Goal: Task Accomplishment & Management: Use online tool/utility

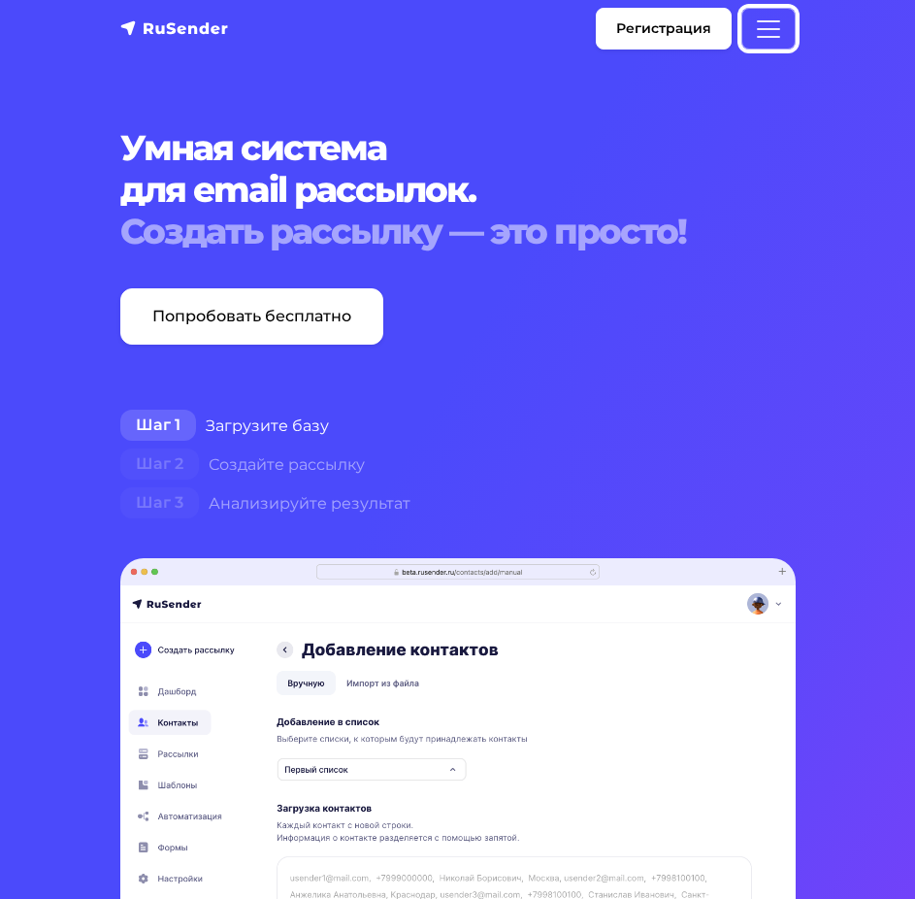
click at [793, 21] on button "Меню" at bounding box center [768, 29] width 54 height 42
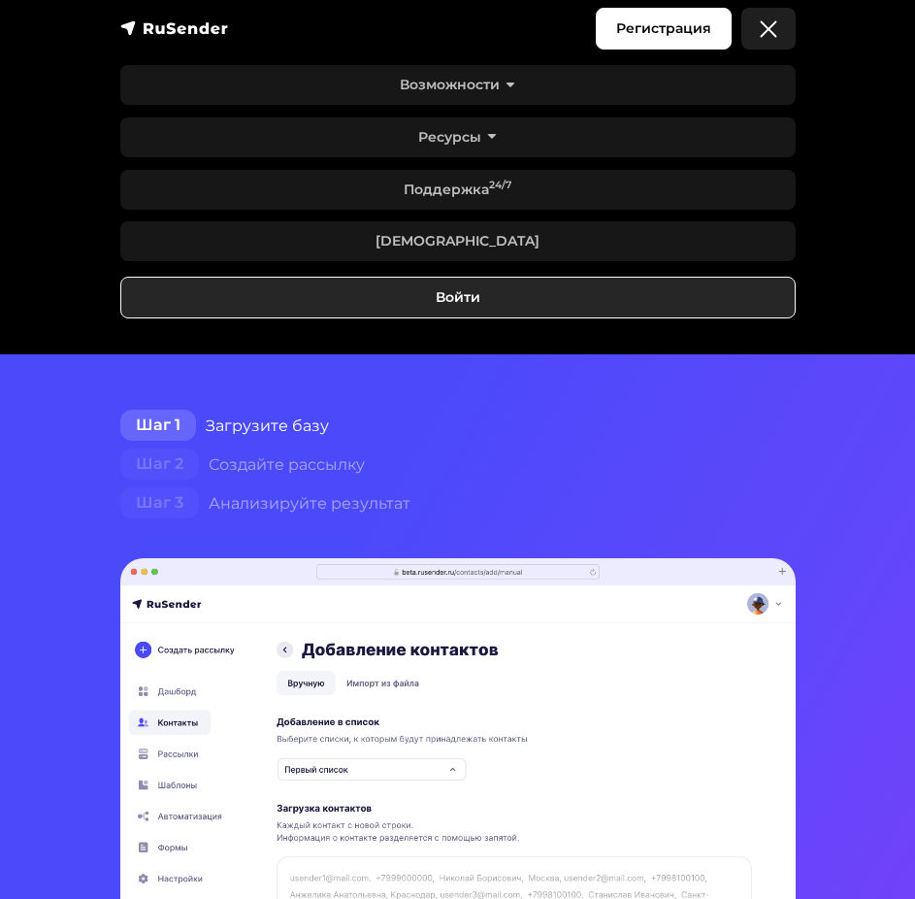
click at [591, 293] on link "Войти" at bounding box center [457, 298] width 675 height 42
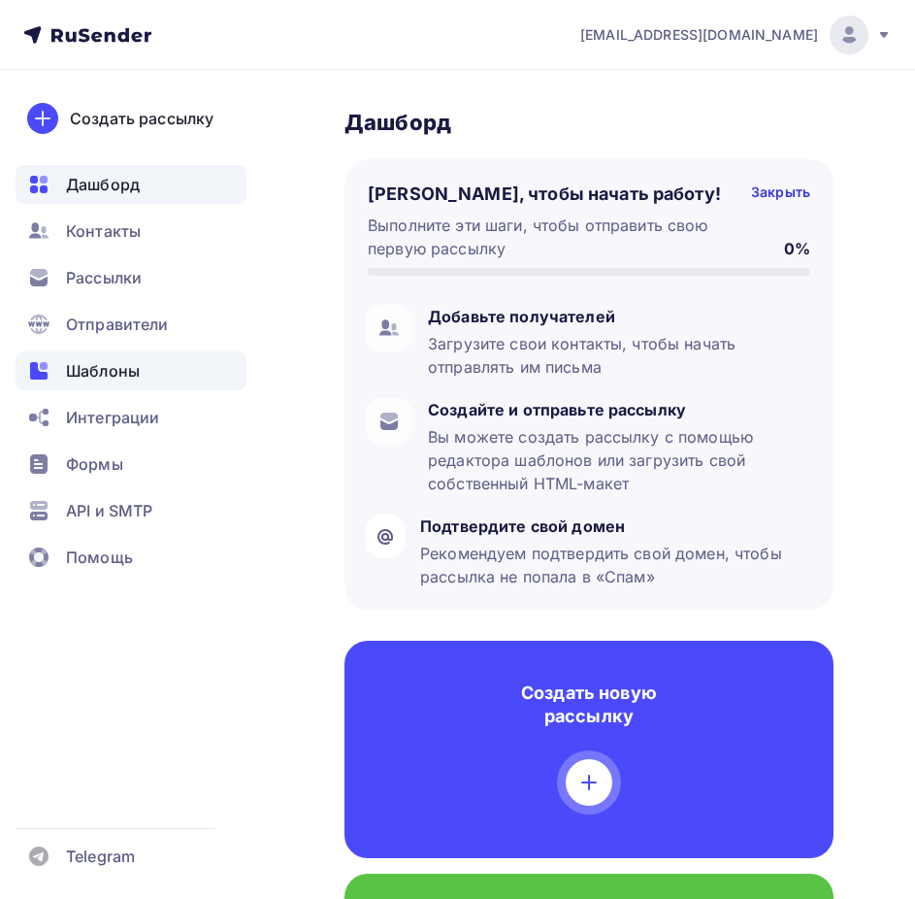
click at [101, 376] on span "Шаблоны" at bounding box center [103, 370] width 74 height 23
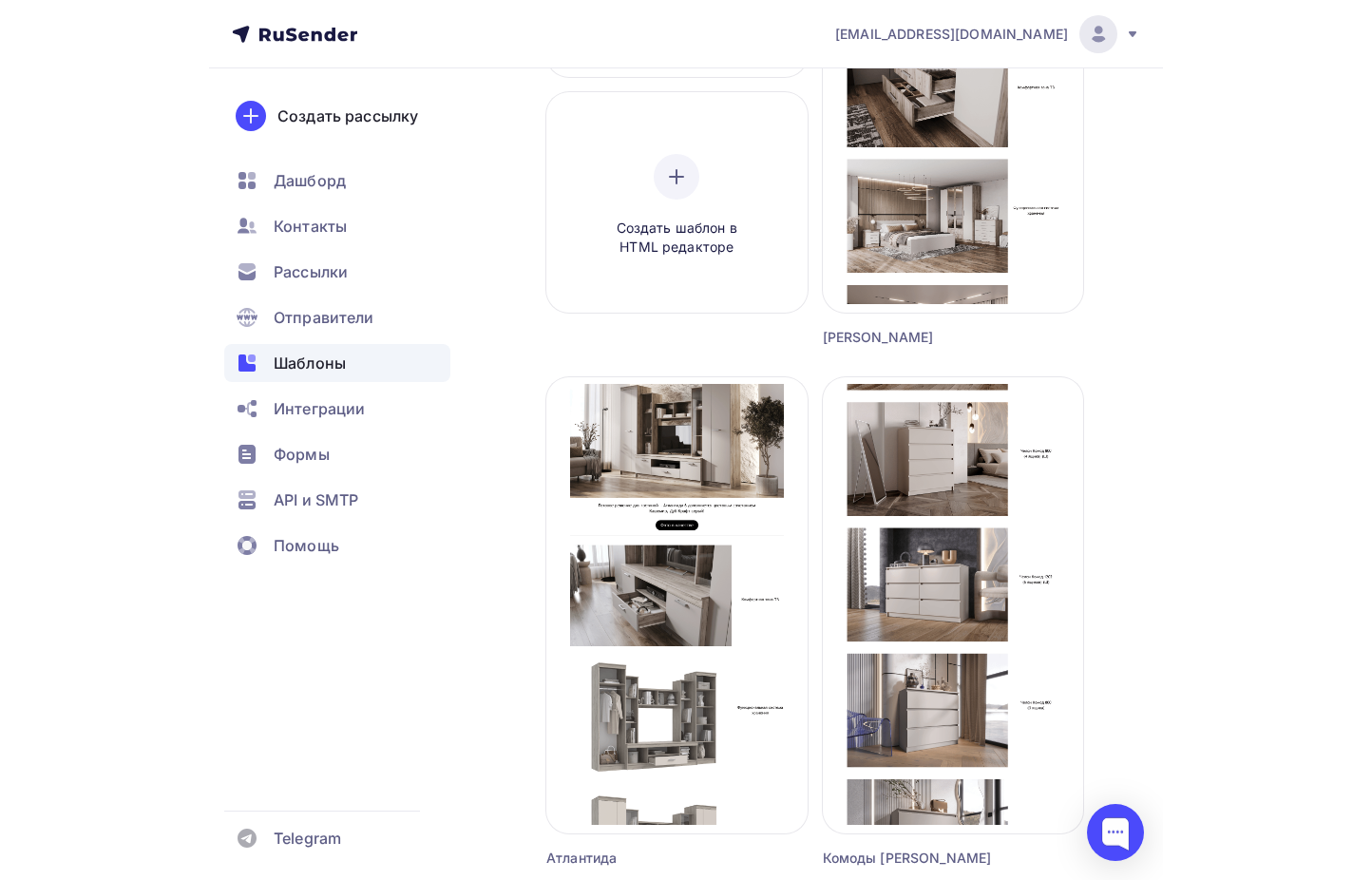
scroll to position [385, 0]
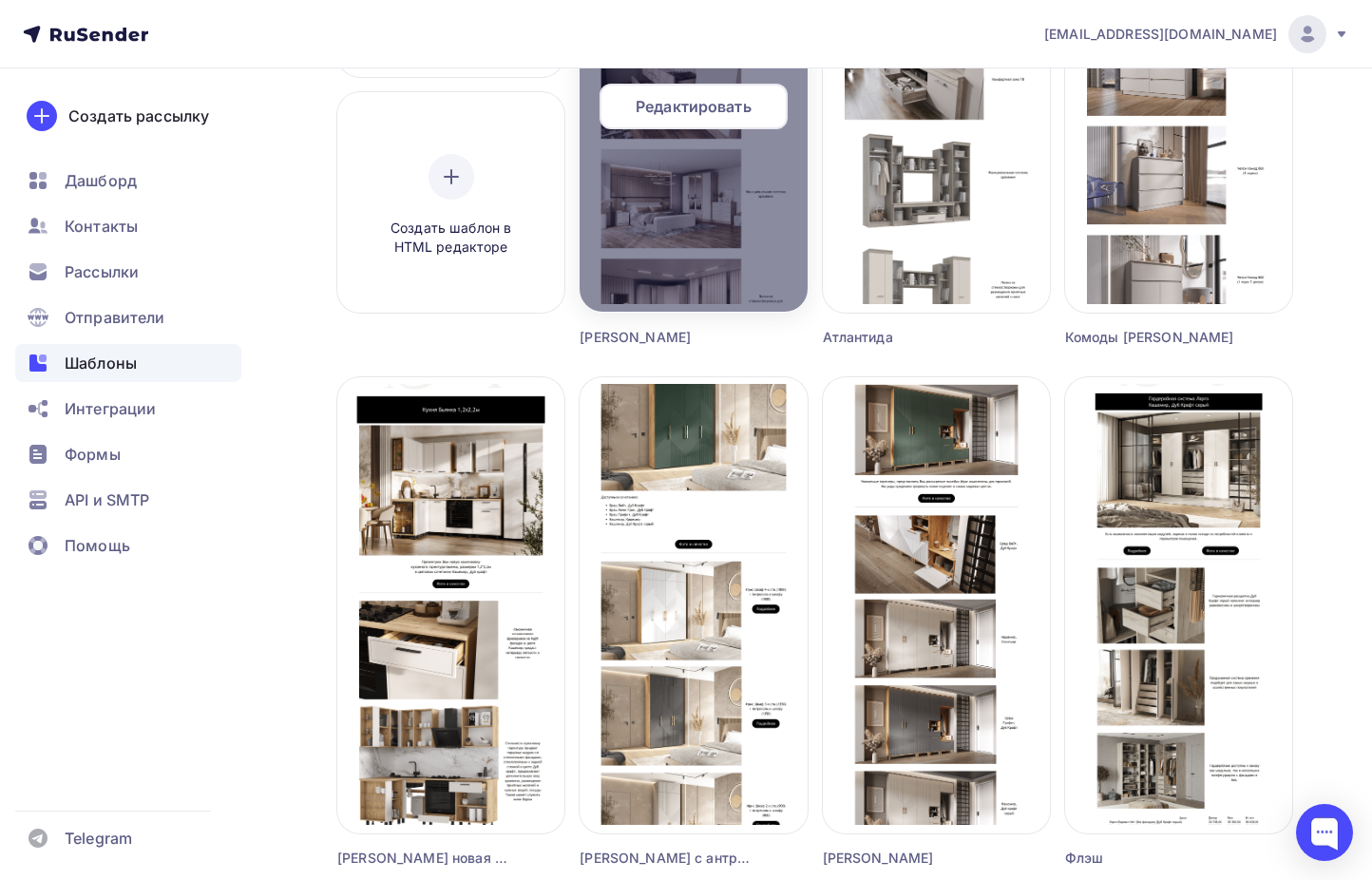
click at [670, 110] on span "Редактировать" at bounding box center [693, 106] width 116 height 23
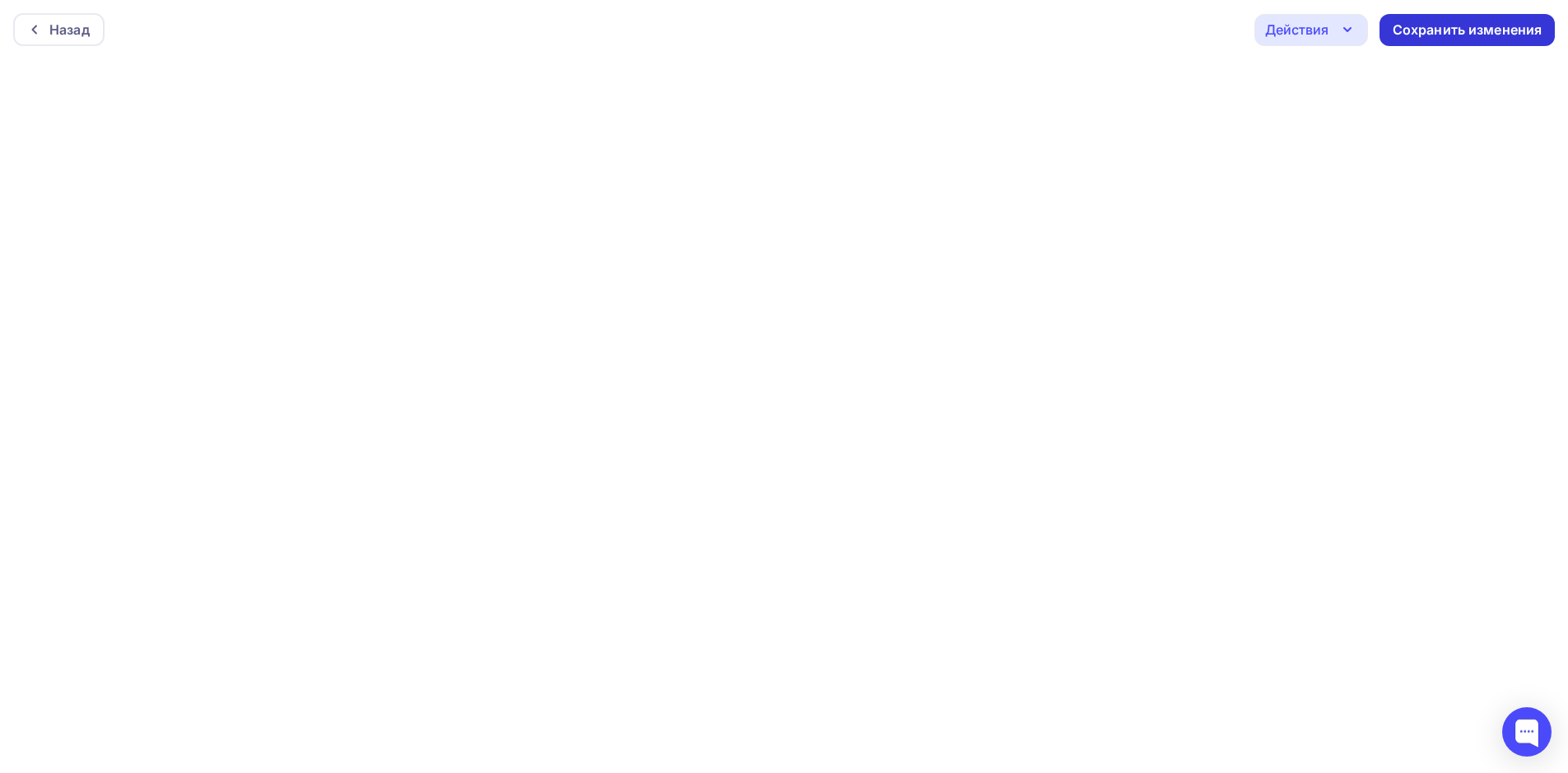
click at [788, 19] on div "Сохранить изменения" at bounding box center [1467, 30] width 176 height 32
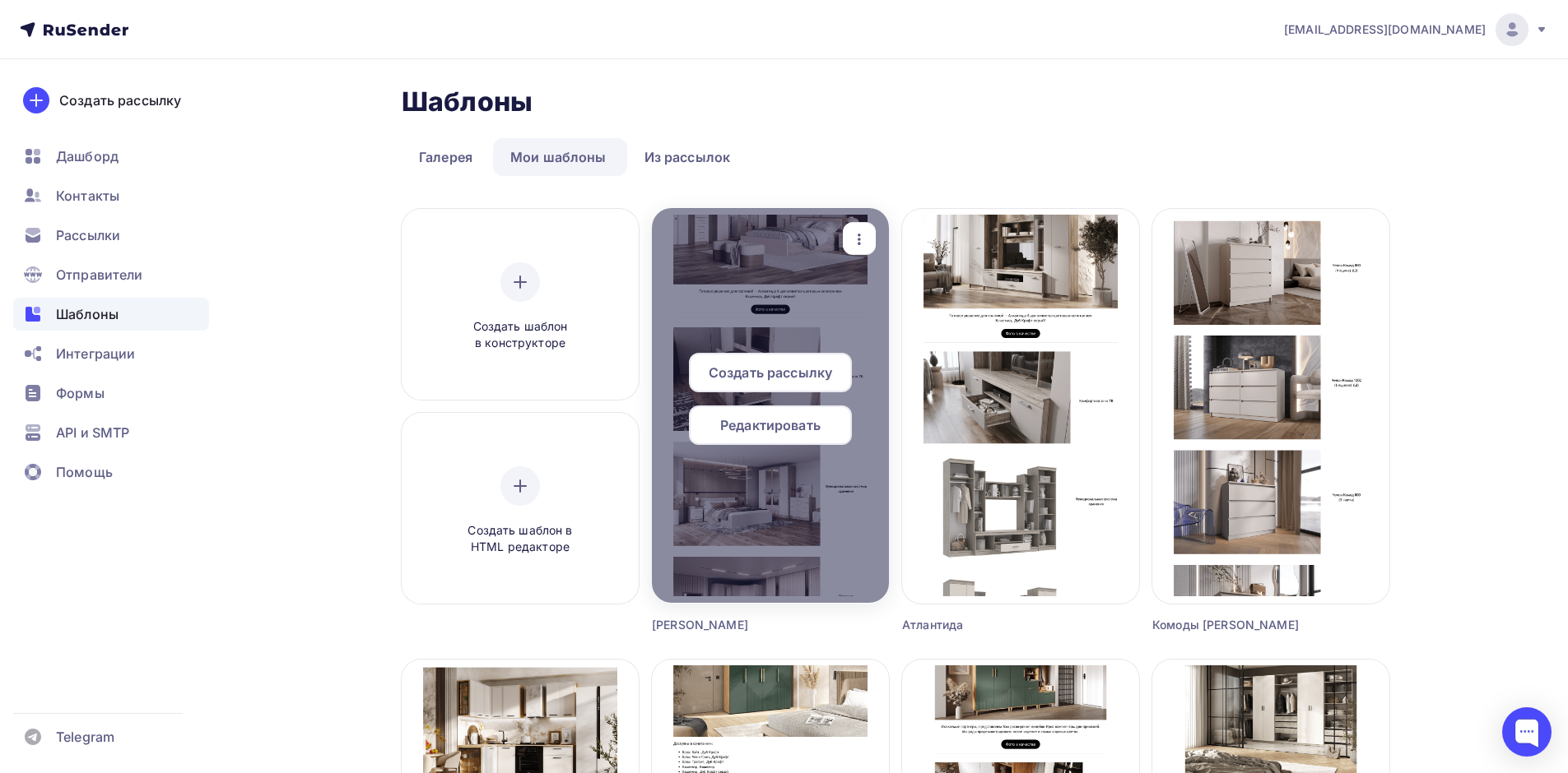
click at [788, 431] on span "Редактировать" at bounding box center [770, 425] width 100 height 19
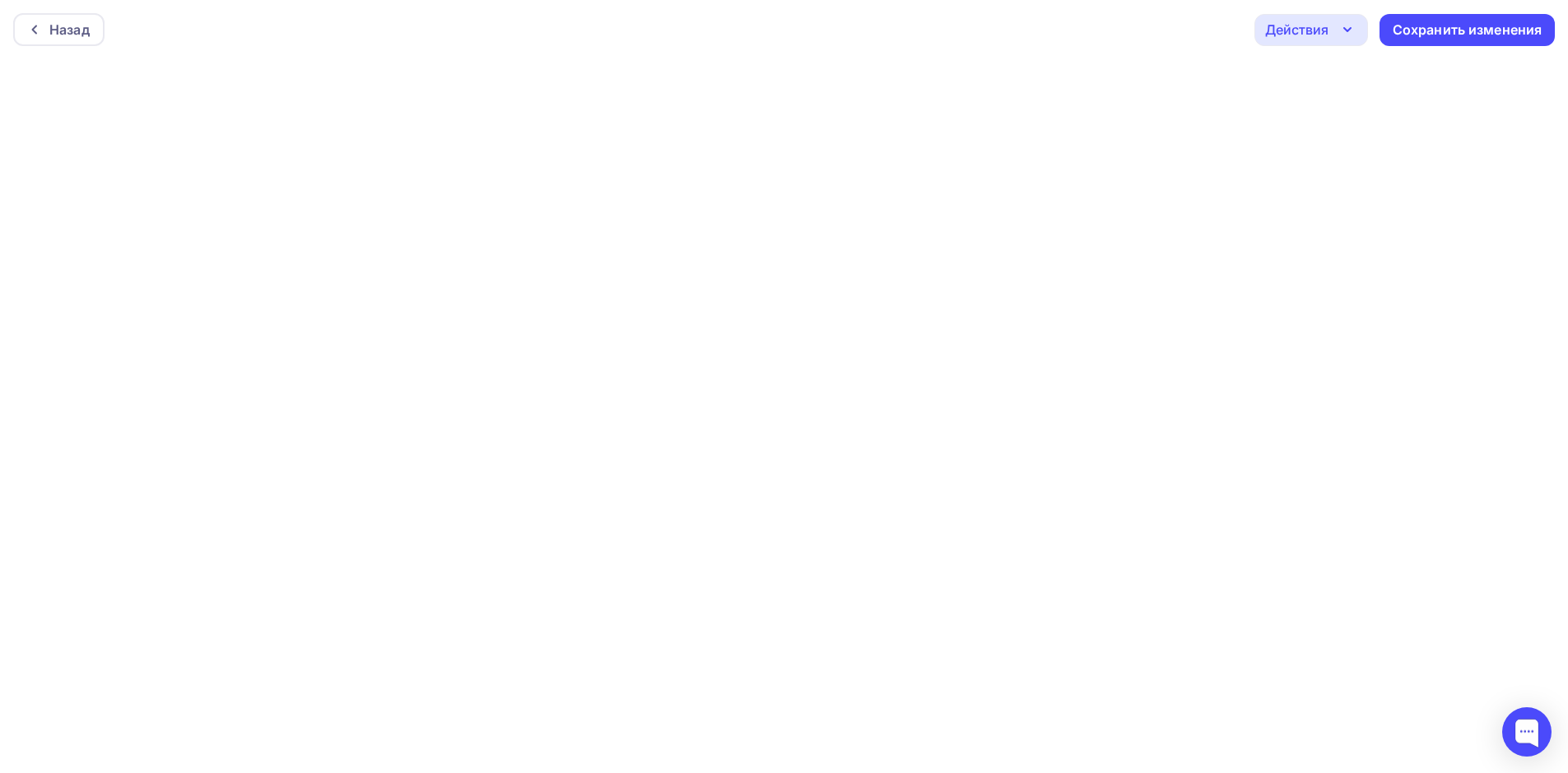
click at [788, 36] on div "Действия" at bounding box center [1297, 29] width 64 height 19
click at [788, 72] on div "Отправить тестовое письмо" at bounding box center [1399, 78] width 189 height 19
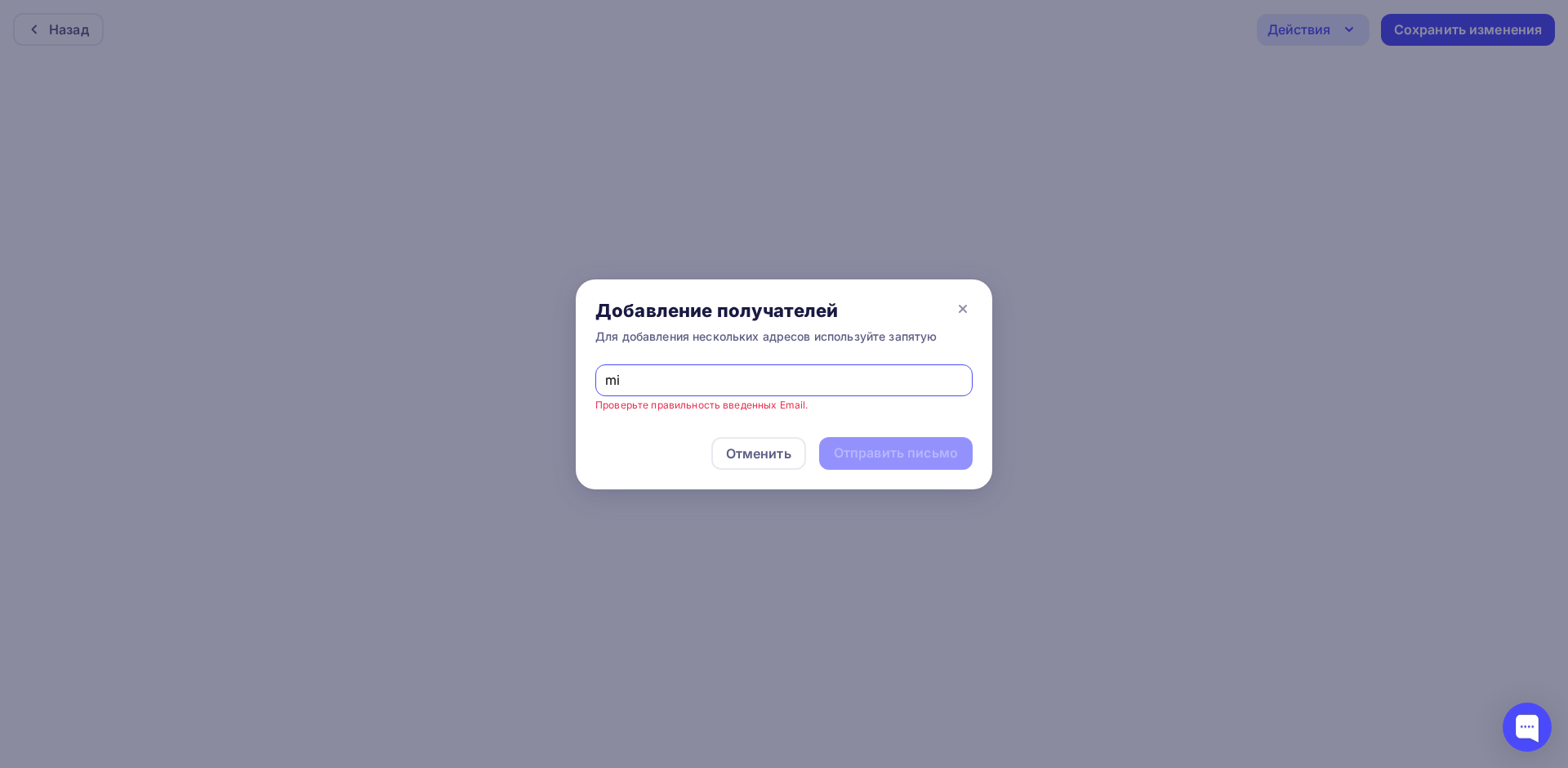
type input "[EMAIL_ADDRESS][DOMAIN_NAME]"
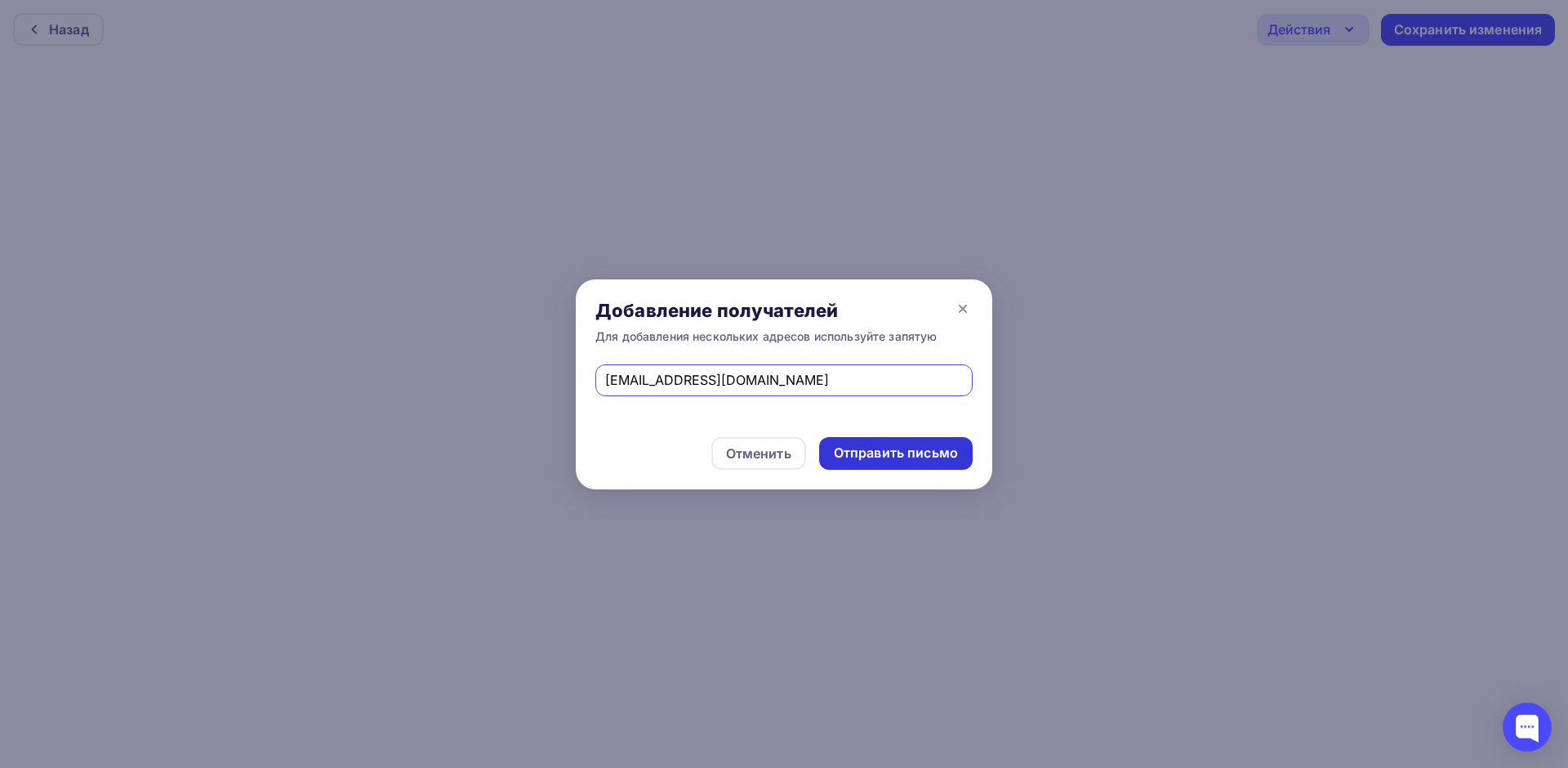
click at [782, 452] on div "Отправить письмо" at bounding box center [896, 453] width 125 height 19
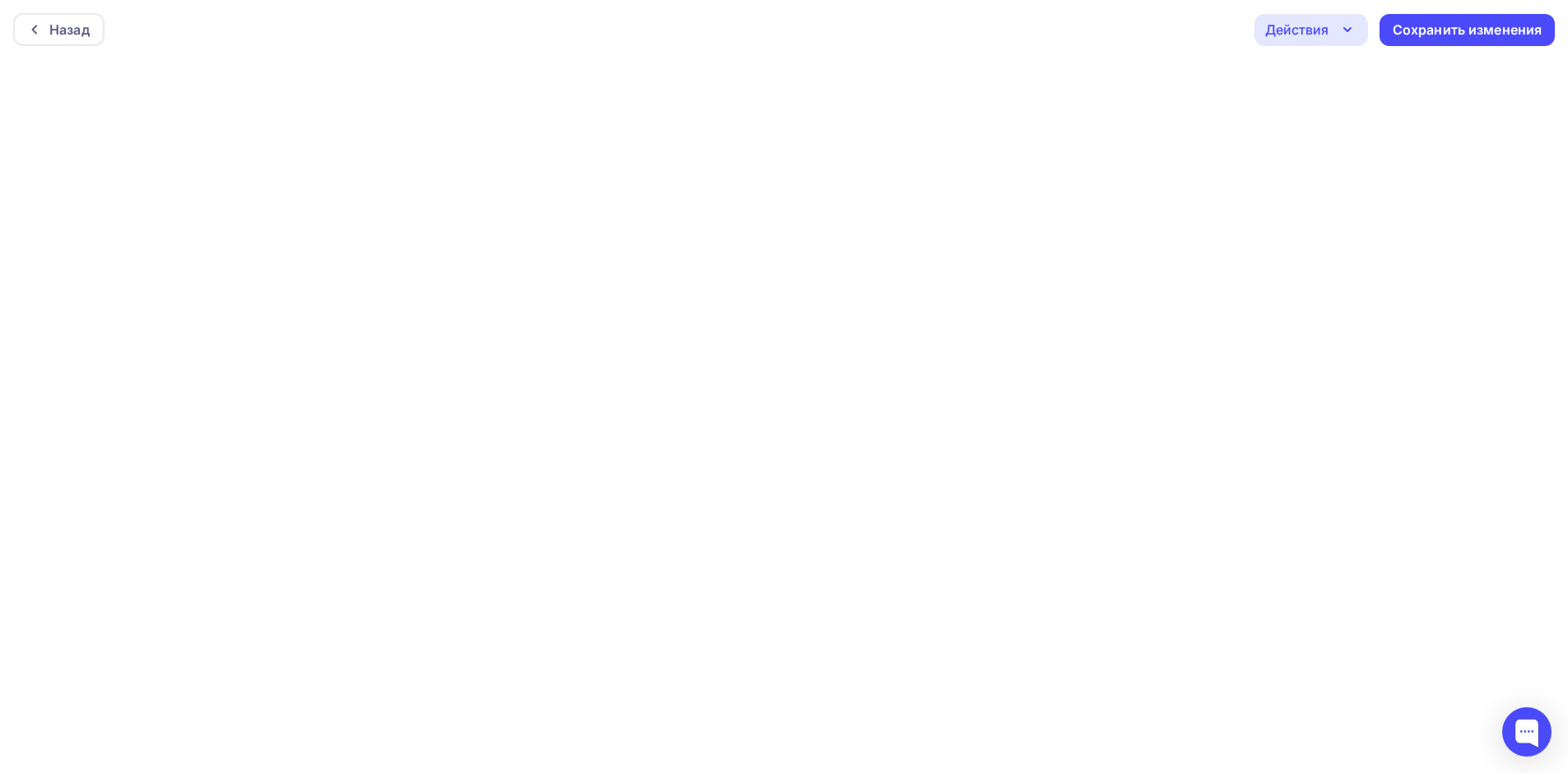
scroll to position [4, 0]
click at [788, 29] on div "Сохранить изменения" at bounding box center [1467, 25] width 150 height 19
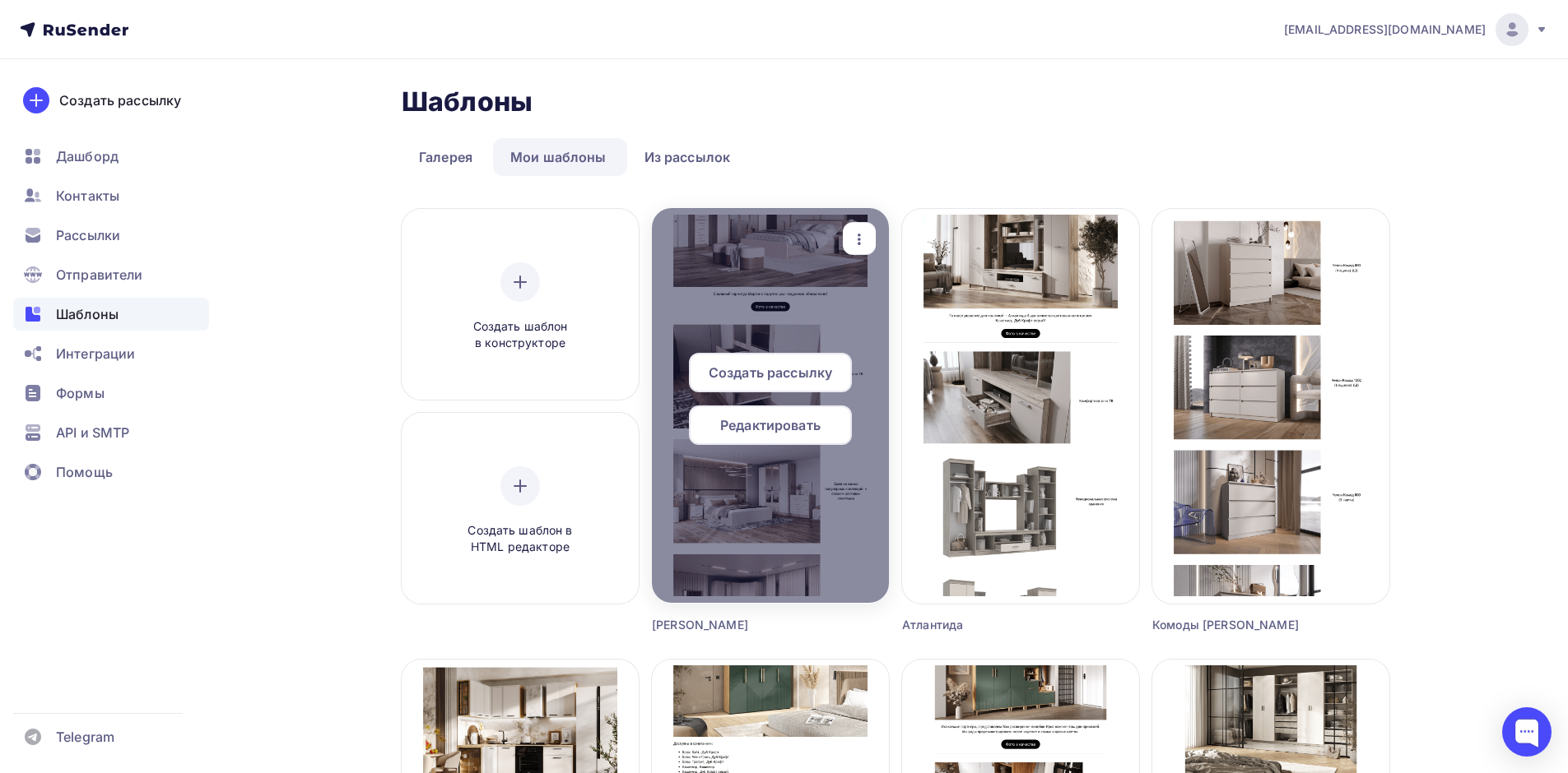
click at [788, 422] on div "Редактировать" at bounding box center [770, 425] width 163 height 40
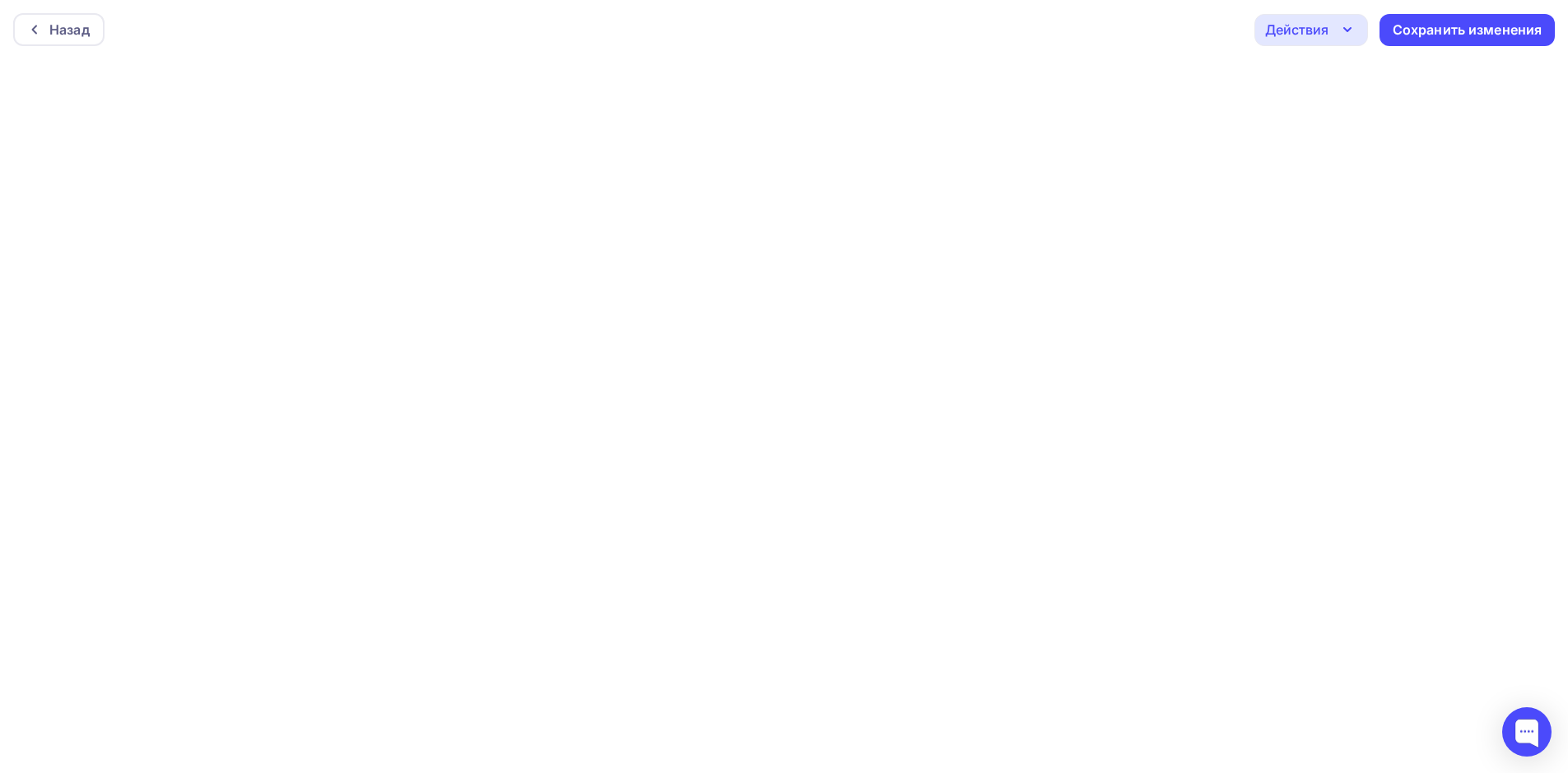
click at [788, 25] on icon "button" at bounding box center [1347, 29] width 20 height 19
click at [788, 73] on div "Отправить тестовое письмо" at bounding box center [1399, 78] width 189 height 19
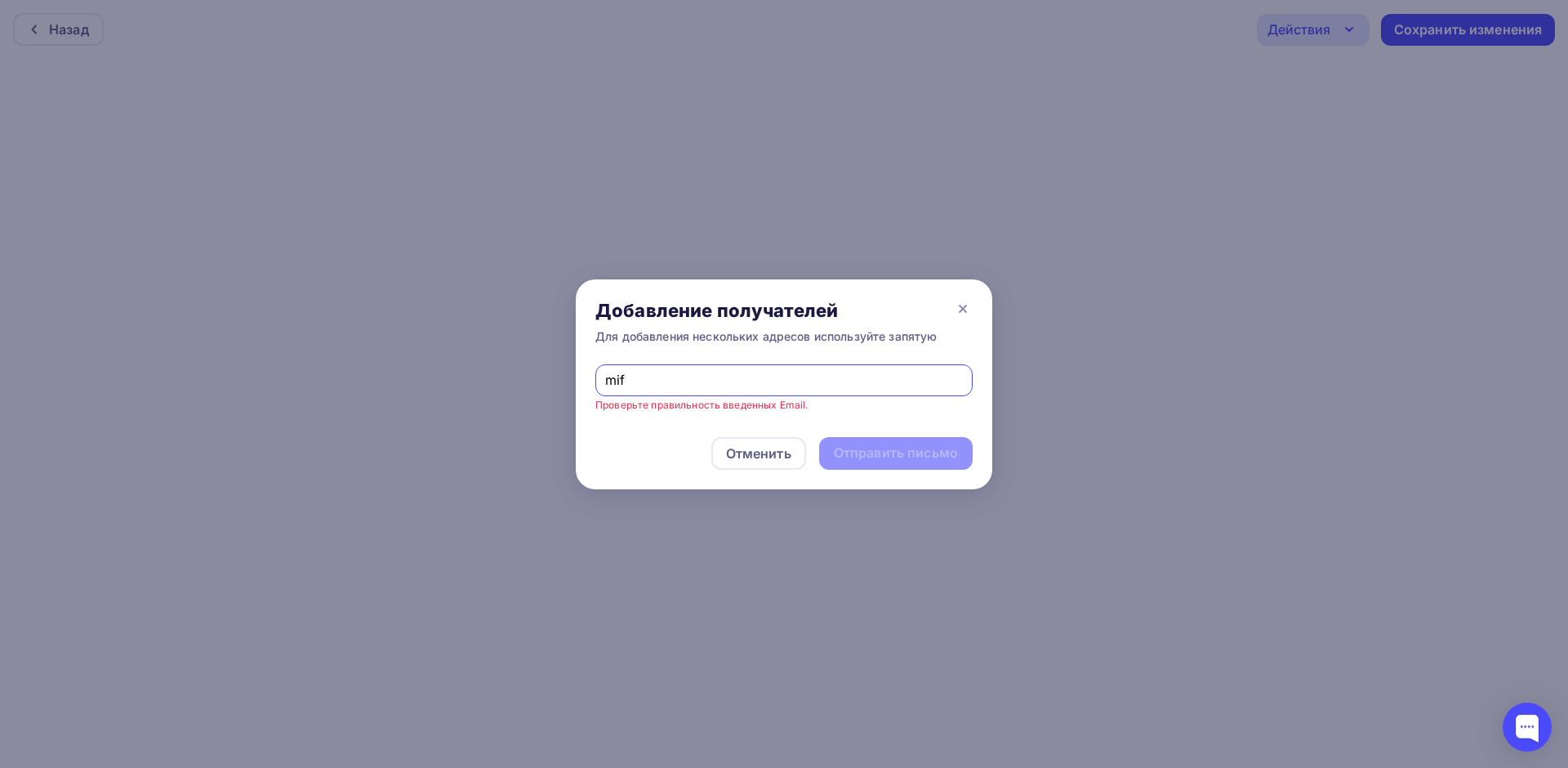
type input "[EMAIL_ADDRESS][DOMAIN_NAME]"
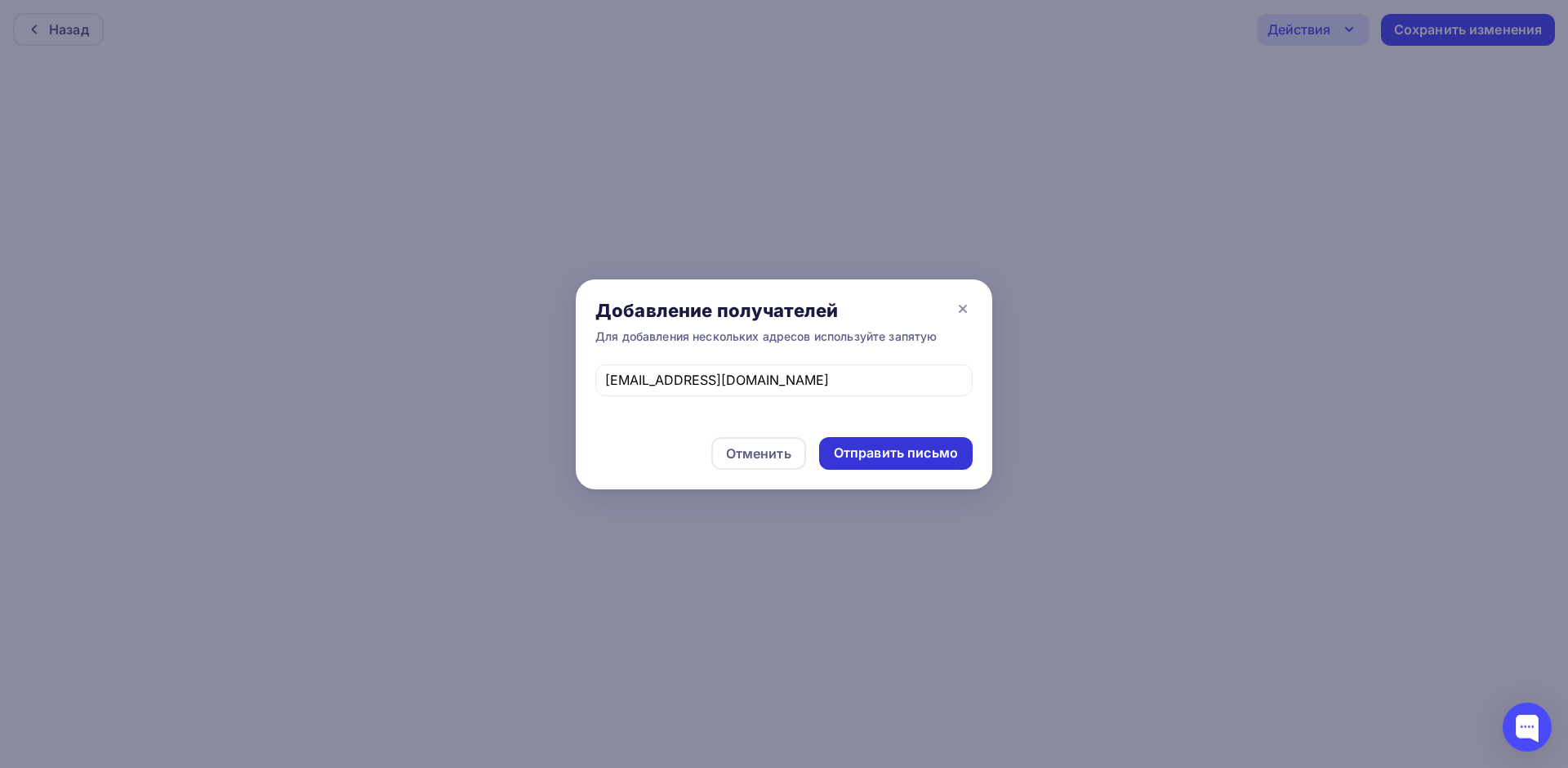
click at [782, 453] on div "Отправить письмо" at bounding box center [896, 453] width 125 height 19
